Goal: Task Accomplishment & Management: Manage account settings

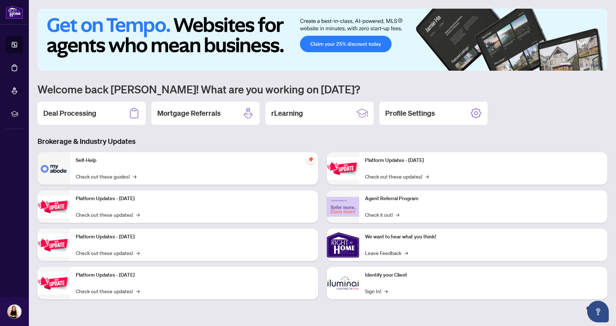
drag, startPoint x: 86, startPoint y: 119, endPoint x: 83, endPoint y: 120, distance: 4.0
click at [86, 119] on div "Deal Processing" at bounding box center [92, 113] width 108 height 23
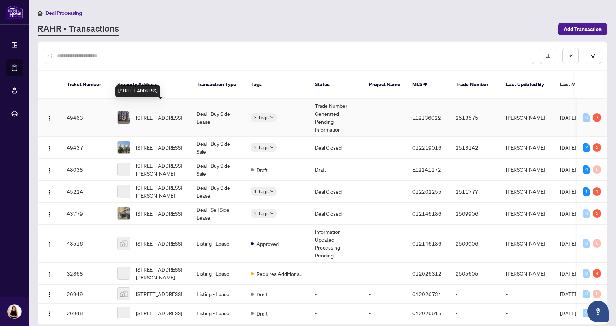
click at [141, 114] on span "[STREET_ADDRESS]" at bounding box center [159, 118] width 46 height 8
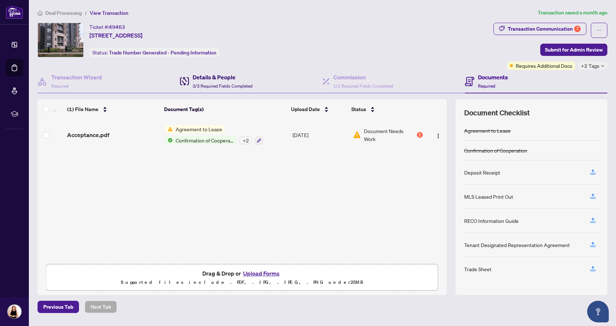
click at [205, 73] on h4 "Details & People" at bounding box center [223, 77] width 60 height 9
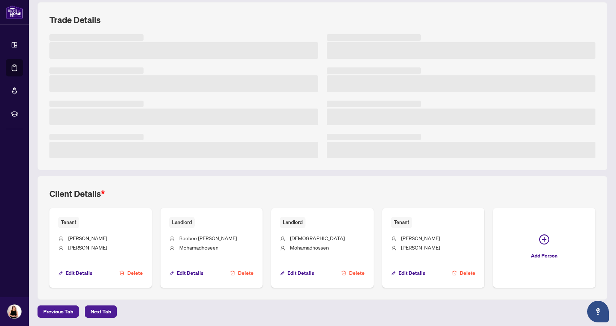
scroll to position [101, 0]
